Goal: Use online tool/utility: Utilize a website feature to perform a specific function

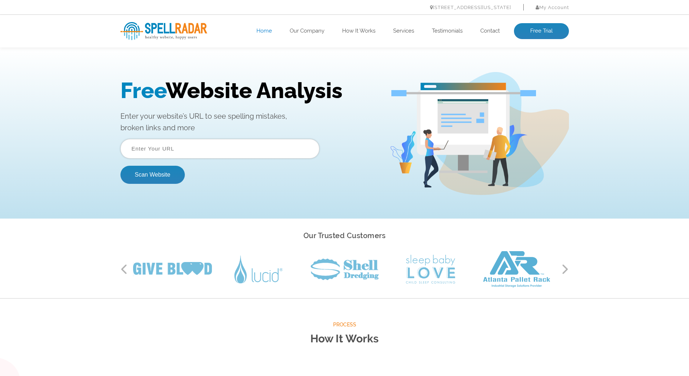
click at [172, 148] on input "text" at bounding box center [219, 149] width 199 height 20
paste input "https://hangartrader.com/"
type input "https://hangartrader.com/"
click at [155, 170] on button "Scan Website" at bounding box center [152, 175] width 64 height 18
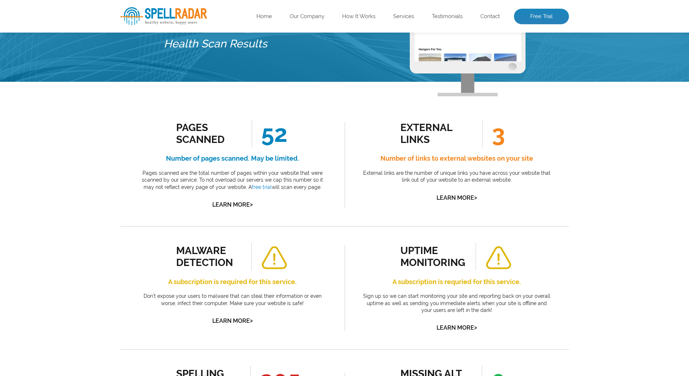
scroll to position [72, 0]
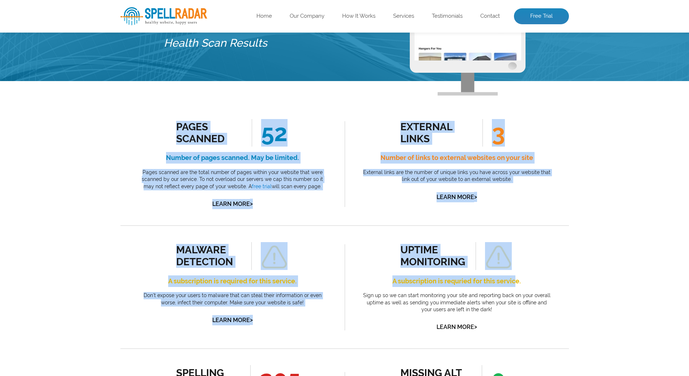
drag, startPoint x: 153, startPoint y: 126, endPoint x: 517, endPoint y: 282, distance: 396.1
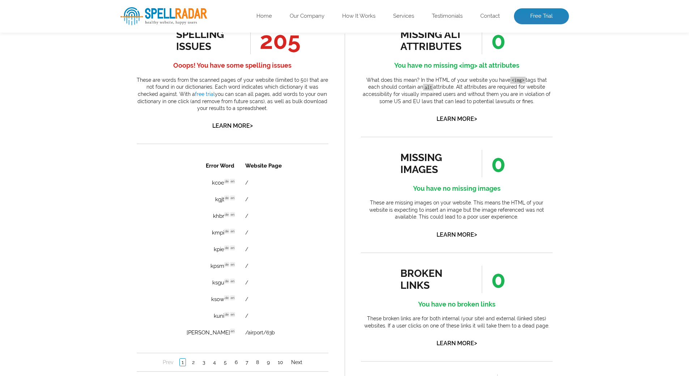
scroll to position [398, 0]
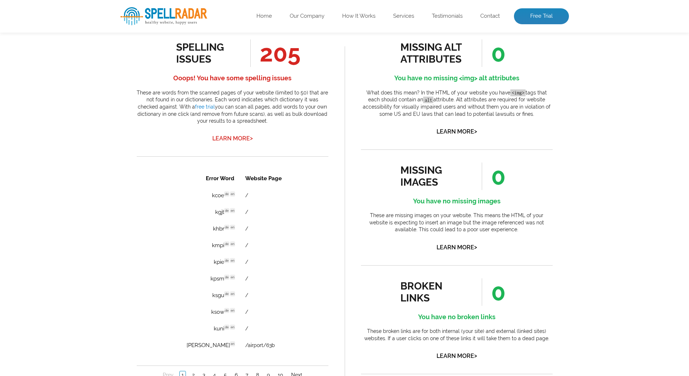
click at [236, 139] on link "Learn More >" at bounding box center [232, 138] width 41 height 7
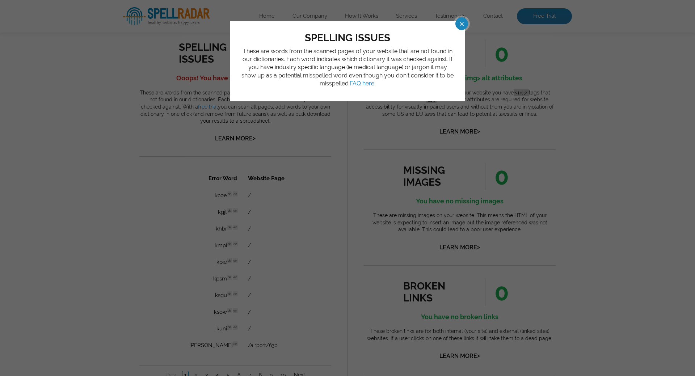
click at [460, 26] on span at bounding box center [455, 23] width 13 height 13
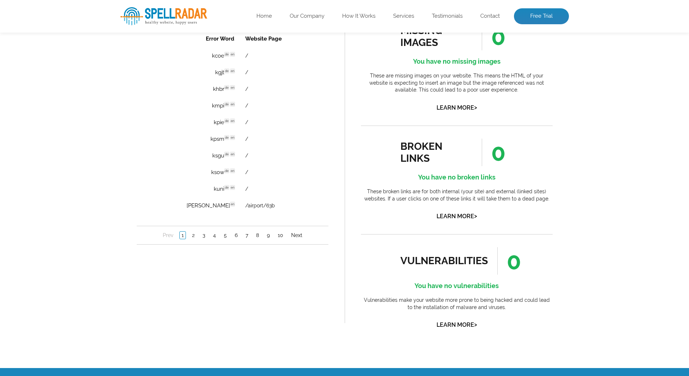
scroll to position [543, 0]
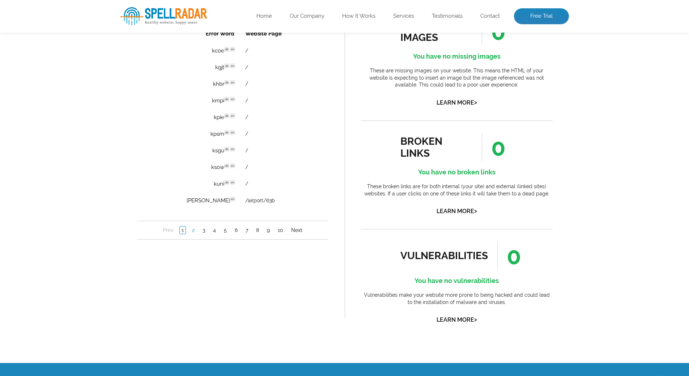
click at [193, 231] on link "2" at bounding box center [193, 229] width 6 height 7
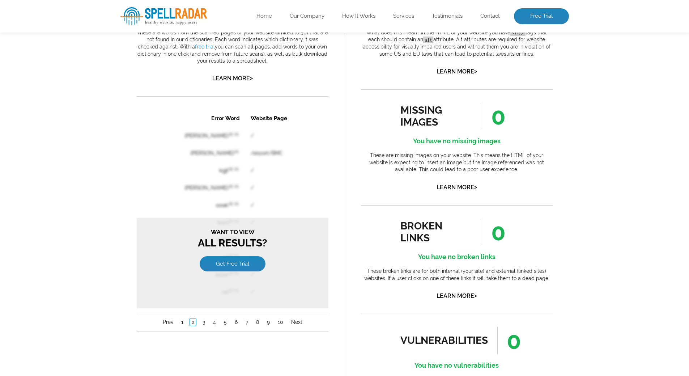
scroll to position [434, 0]
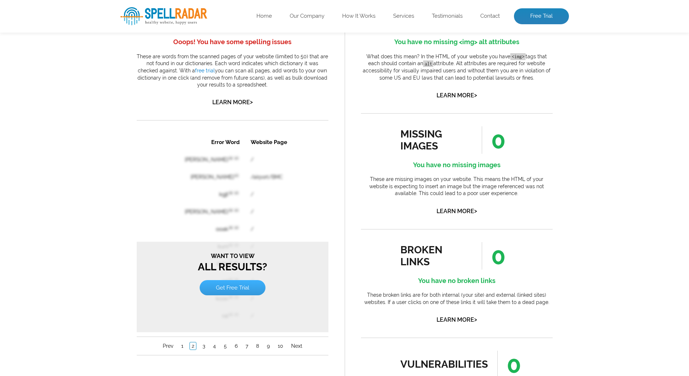
click at [239, 291] on link "Get Free Trial" at bounding box center [232, 287] width 66 height 15
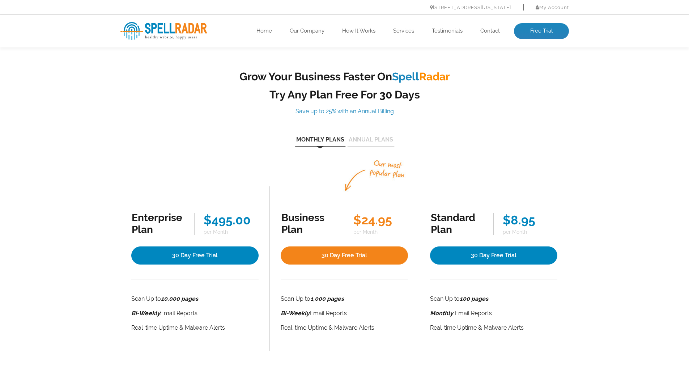
click at [366, 137] on button "Annual Plans" at bounding box center [370, 142] width 47 height 10
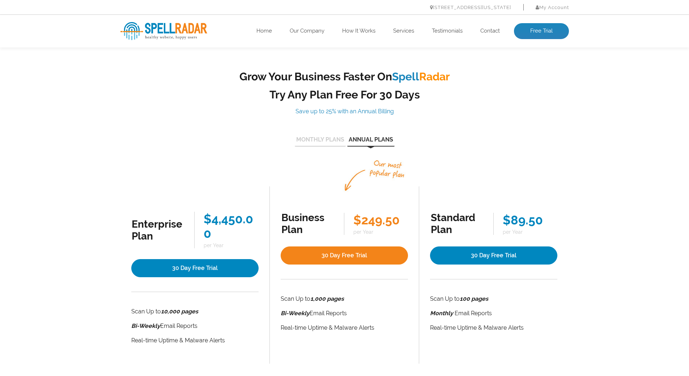
click at [339, 142] on button "Monthly Plans" at bounding box center [320, 142] width 51 height 10
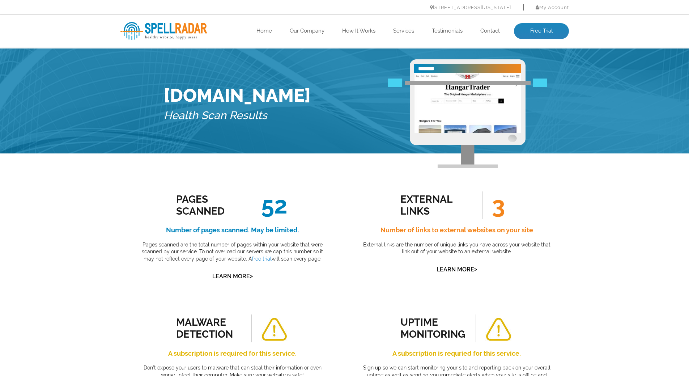
drag, startPoint x: 288, startPoint y: 93, endPoint x: 151, endPoint y: 90, distance: 136.8
click at [151, 90] on div "Hangartrader.com Health Scan Results" at bounding box center [344, 100] width 689 height 105
copy h1 "Hangartrader.com"
